Goal: Information Seeking & Learning: Compare options

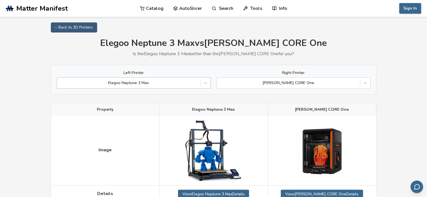
click at [101, 84] on div at bounding box center [128, 83] width 137 height 6
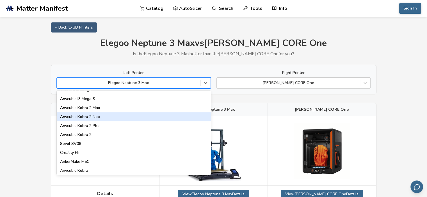
scroll to position [28, 0]
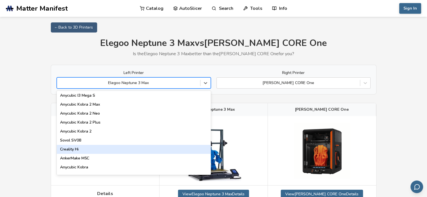
click at [81, 148] on div "Creality Hi" at bounding box center [134, 149] width 154 height 9
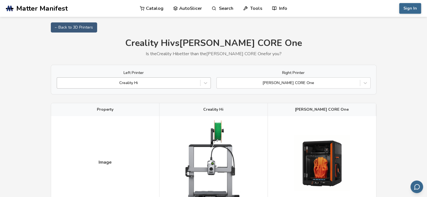
click at [93, 85] on div at bounding box center [128, 83] width 137 height 6
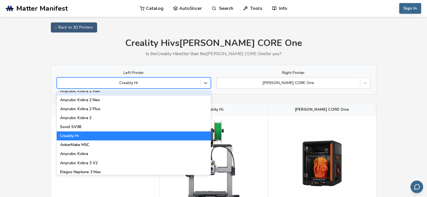
scroll to position [42, 0]
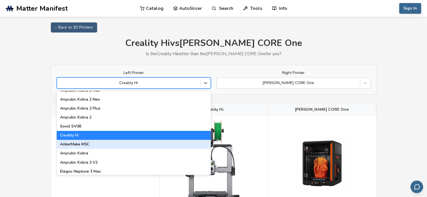
click at [82, 146] on div "AnkerMake M5C" at bounding box center [134, 144] width 154 height 9
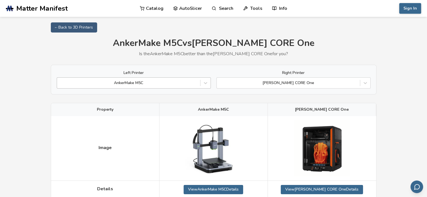
click at [89, 85] on div at bounding box center [128, 83] width 137 height 6
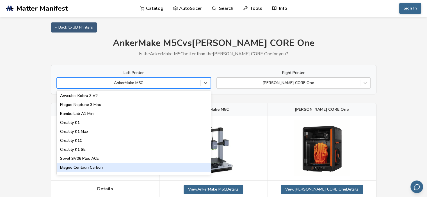
scroll to position [118, 0]
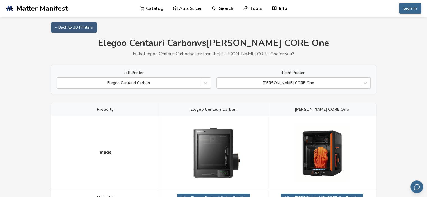
click at [250, 75] on div "Right Printer [PERSON_NAME] CORE One" at bounding box center [293, 80] width 154 height 18
click at [240, 86] on div "[PERSON_NAME] CORE One" at bounding box center [288, 83] width 143 height 8
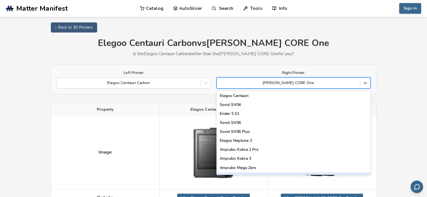
scroll to position [244, 0]
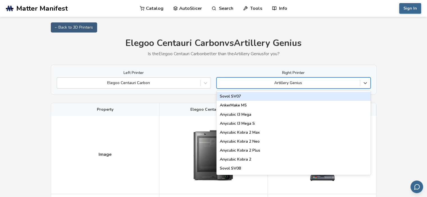
click at [280, 86] on div "Artillery Genius" at bounding box center [288, 83] width 143 height 8
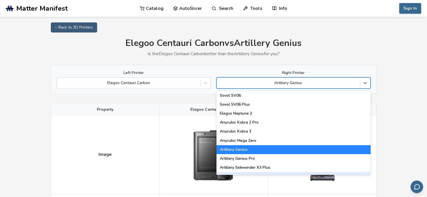
scroll to position [271, 0]
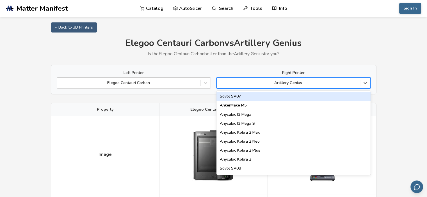
click at [263, 83] on div at bounding box center [287, 83] width 137 height 6
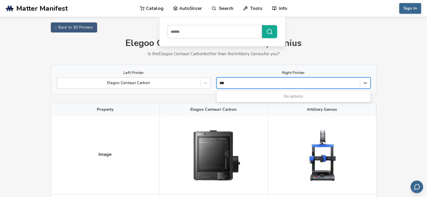
type input "***"
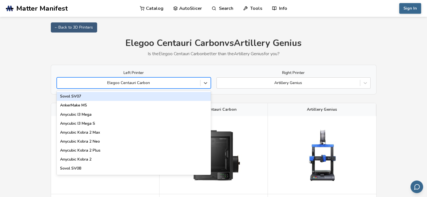
click at [177, 85] on div at bounding box center [128, 83] width 137 height 6
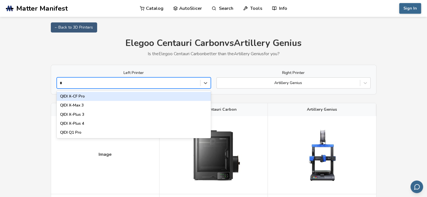
type input "**"
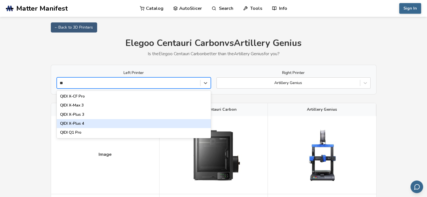
click at [95, 122] on div "QIDI X-Plus 4" at bounding box center [134, 123] width 154 height 9
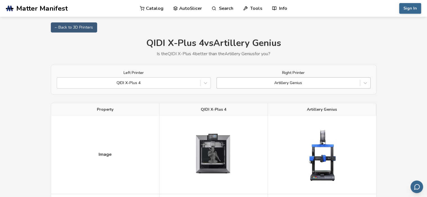
click at [258, 83] on div at bounding box center [287, 83] width 137 height 6
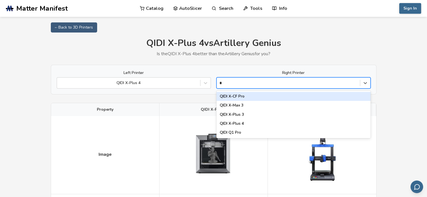
type input "**"
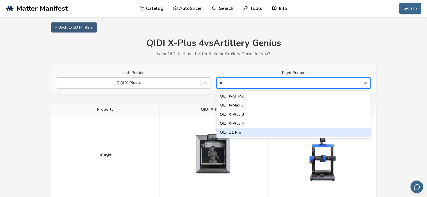
click at [245, 135] on div "QIDI Q1 Pro" at bounding box center [293, 132] width 154 height 9
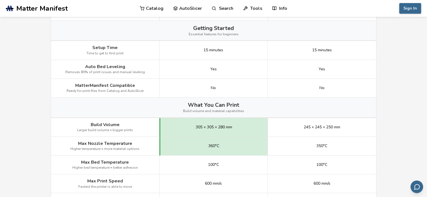
scroll to position [190, 0]
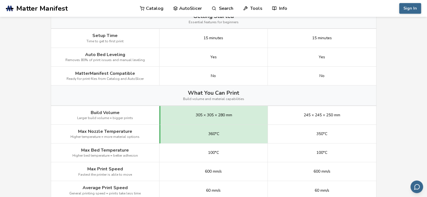
drag, startPoint x: 68, startPoint y: 93, endPoint x: 43, endPoint y: 101, distance: 26.8
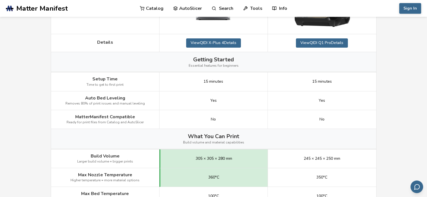
scroll to position [0, 0]
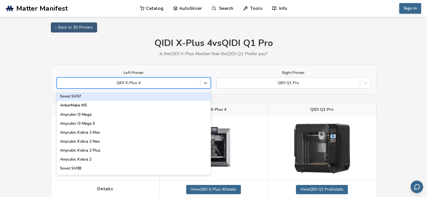
click at [197, 85] on div "QIDI X-Plus 4" at bounding box center [128, 83] width 143 height 8
type input "***"
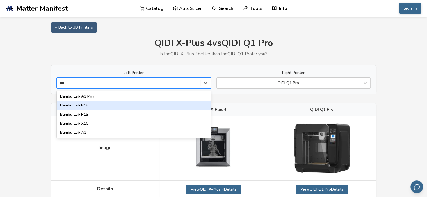
click at [78, 104] on div "Bambu Lab P1P" at bounding box center [134, 105] width 154 height 9
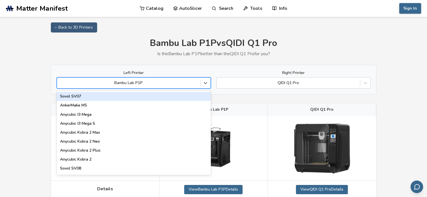
click at [98, 82] on div at bounding box center [128, 83] width 137 height 6
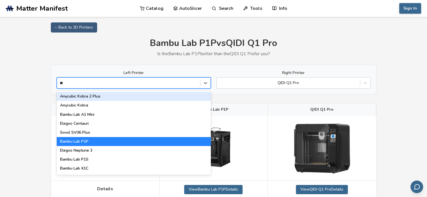
type input "***"
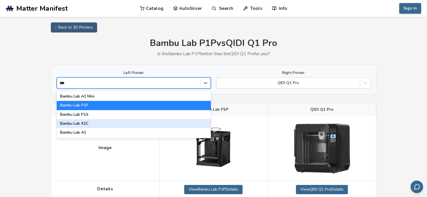
click at [82, 124] on div "Bambu Lab X1C" at bounding box center [134, 123] width 154 height 9
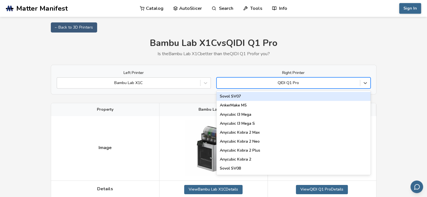
click at [312, 83] on div at bounding box center [287, 83] width 137 height 6
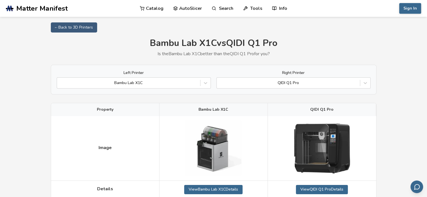
click at [305, 49] on div "Bambu Lab X1C vs QIDI Q1 Pro Is the Bambu Lab X1C better than the QIDI Q1 Pro f…" at bounding box center [213, 47] width 325 height 18
click at [156, 81] on div at bounding box center [128, 83] width 137 height 6
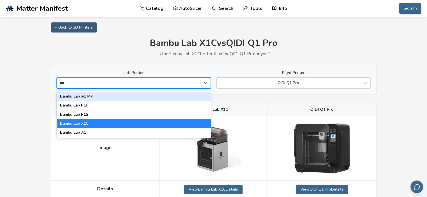
type input "****"
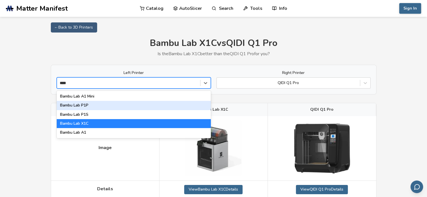
click at [87, 107] on div "Bambu Lab P1P" at bounding box center [134, 105] width 154 height 9
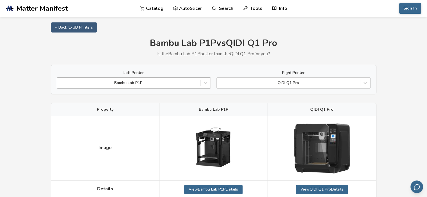
click at [95, 79] on div "Bambu Lab P1P" at bounding box center [128, 83] width 143 height 8
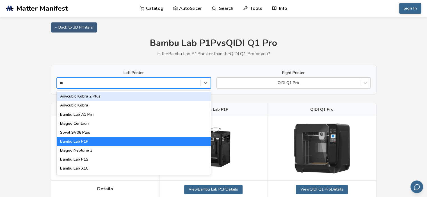
type input "***"
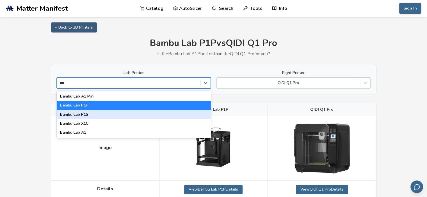
click at [87, 114] on div "Bambu Lab P1S" at bounding box center [134, 114] width 154 height 9
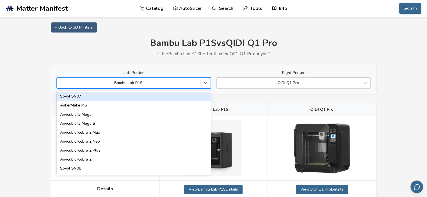
click at [191, 80] on div at bounding box center [128, 83] width 137 height 6
type input "**"
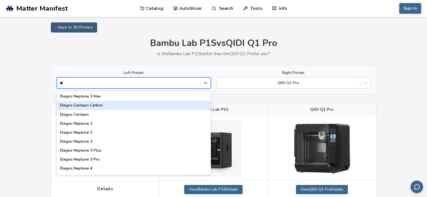
click at [103, 105] on div "Elegoo Centauri Carbon" at bounding box center [134, 105] width 154 height 9
